Goal: Check status: Check status

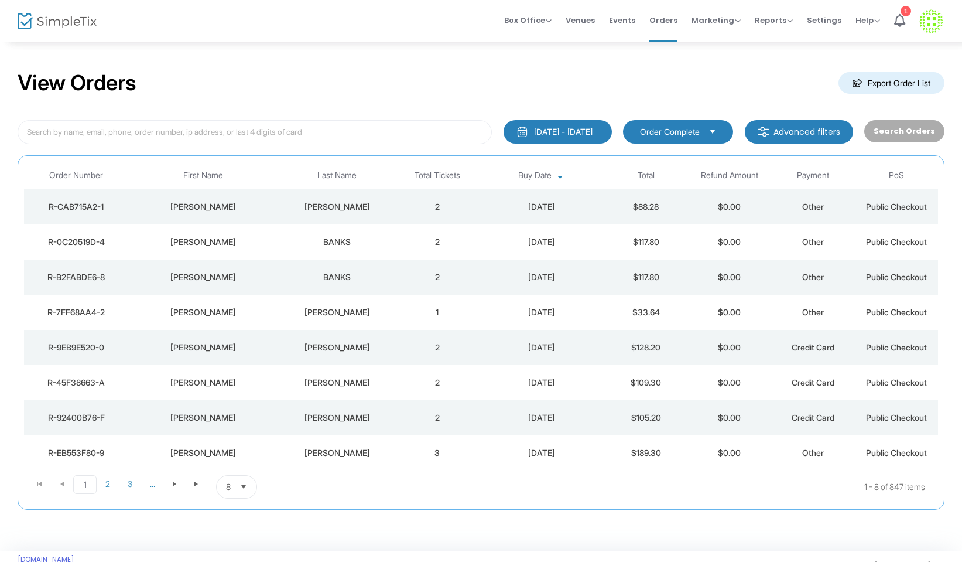
click at [382, 212] on td "[PERSON_NAME]" at bounding box center [337, 206] width 117 height 35
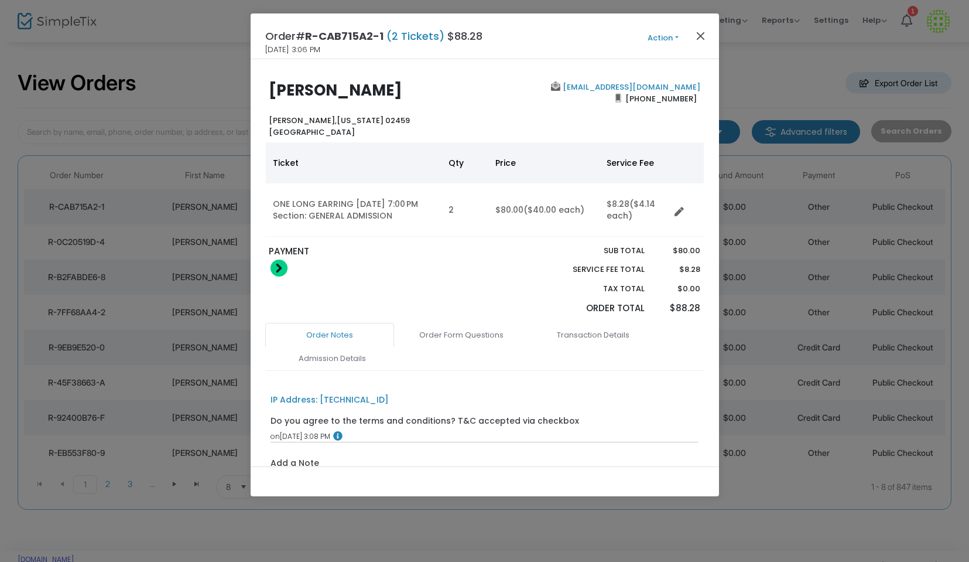
click at [702, 32] on button "Close" at bounding box center [700, 35] width 15 height 15
